Goal: Go to known website: Access a specific website the user already knows

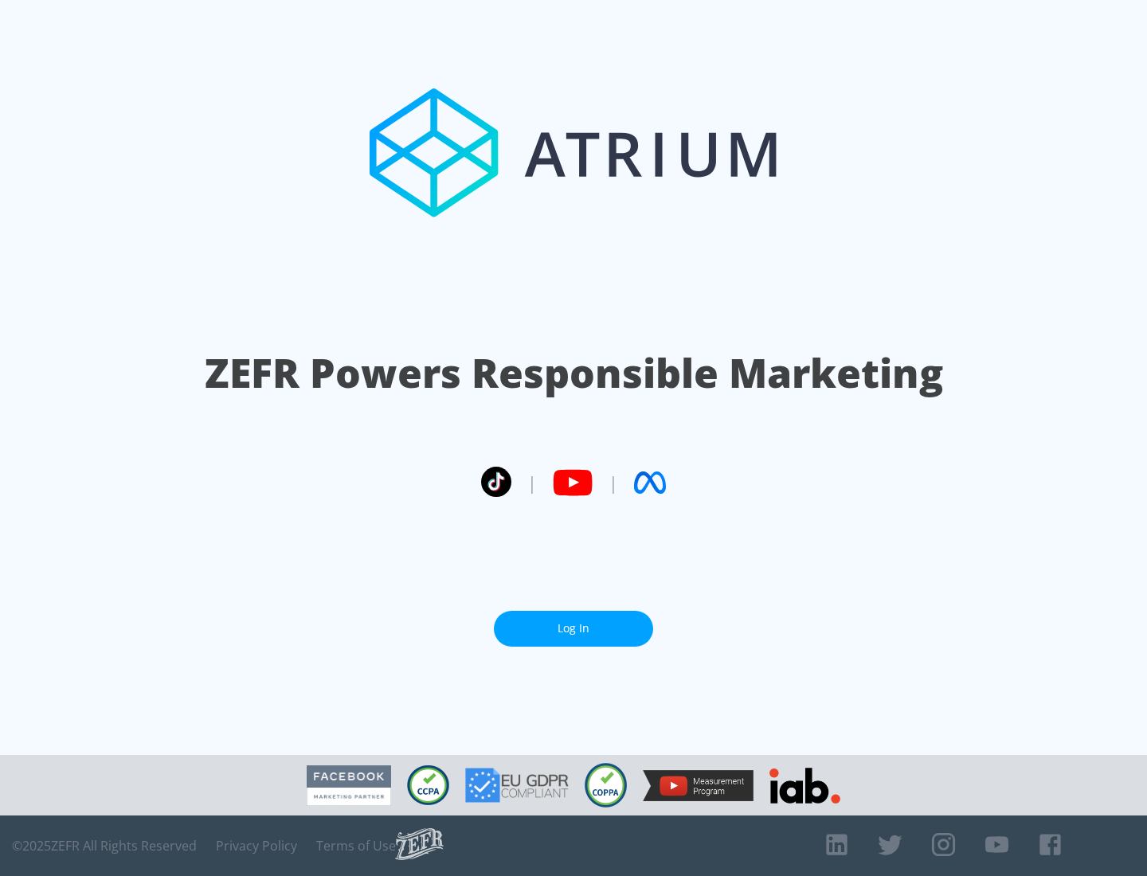
click at [574, 629] on link "Log In" at bounding box center [573, 629] width 159 height 36
